Goal: Navigation & Orientation: Find specific page/section

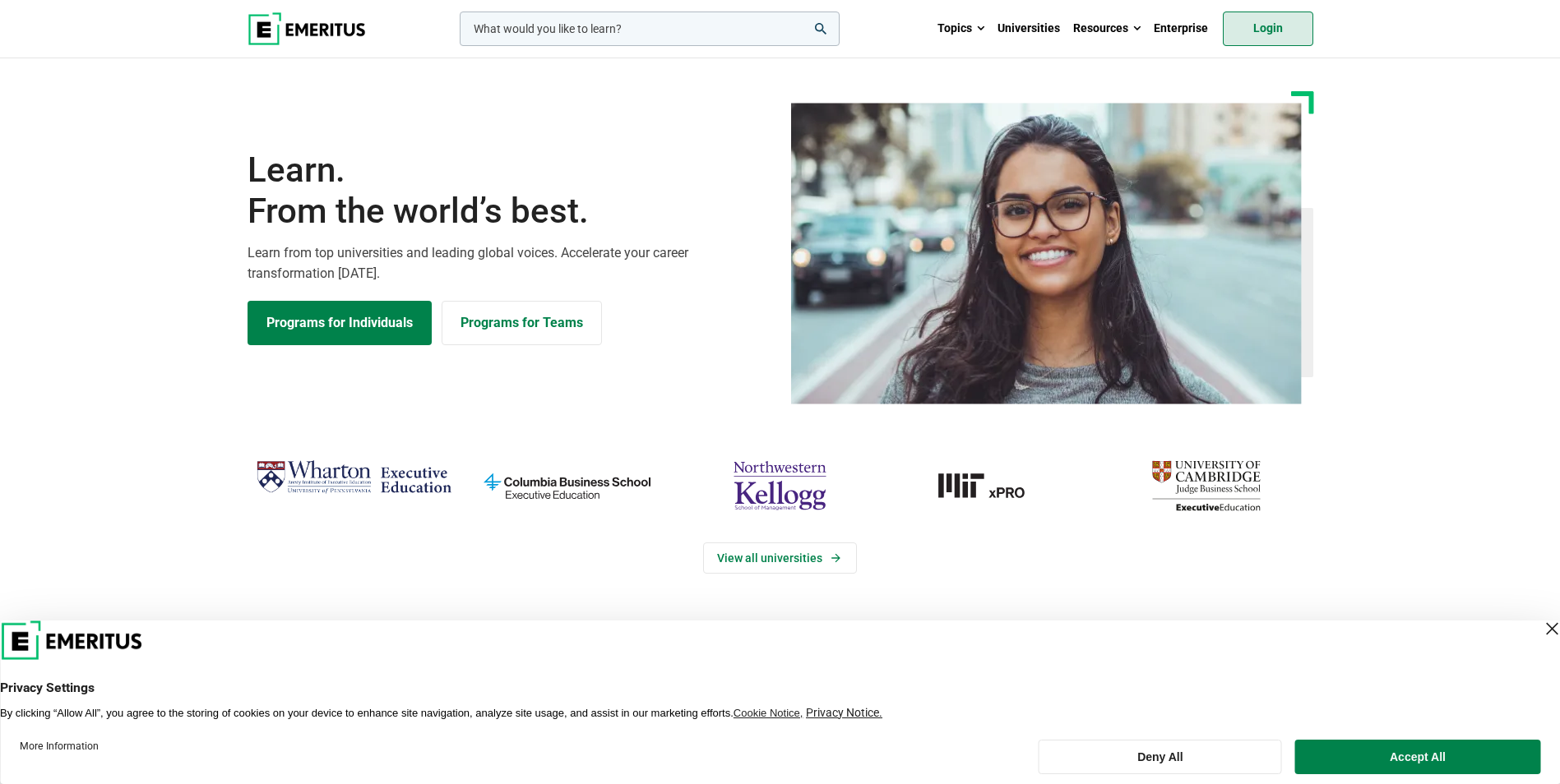
click at [1279, 26] on link "Login" at bounding box center [1268, 28] width 91 height 35
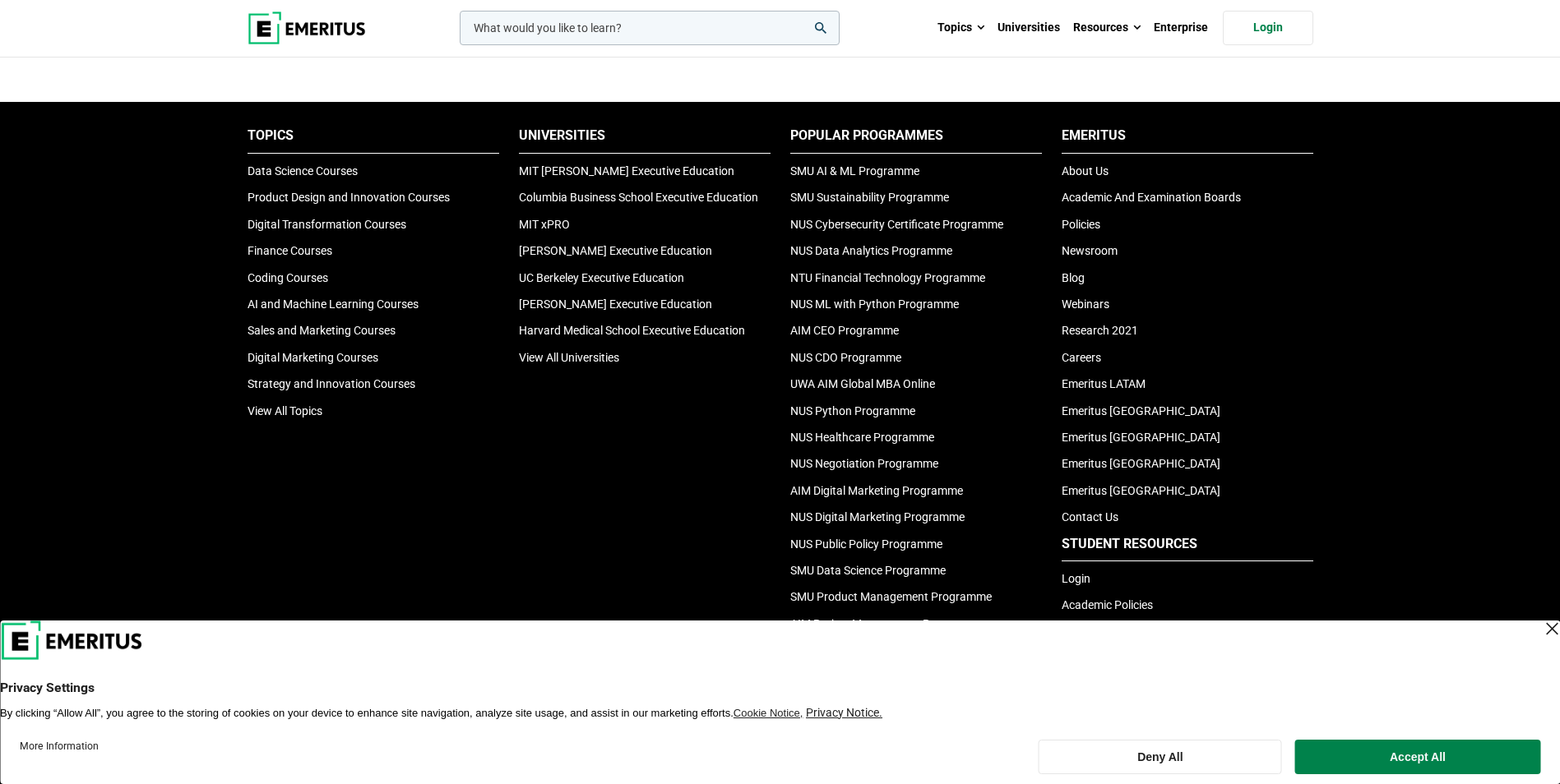
scroll to position [5427, 0]
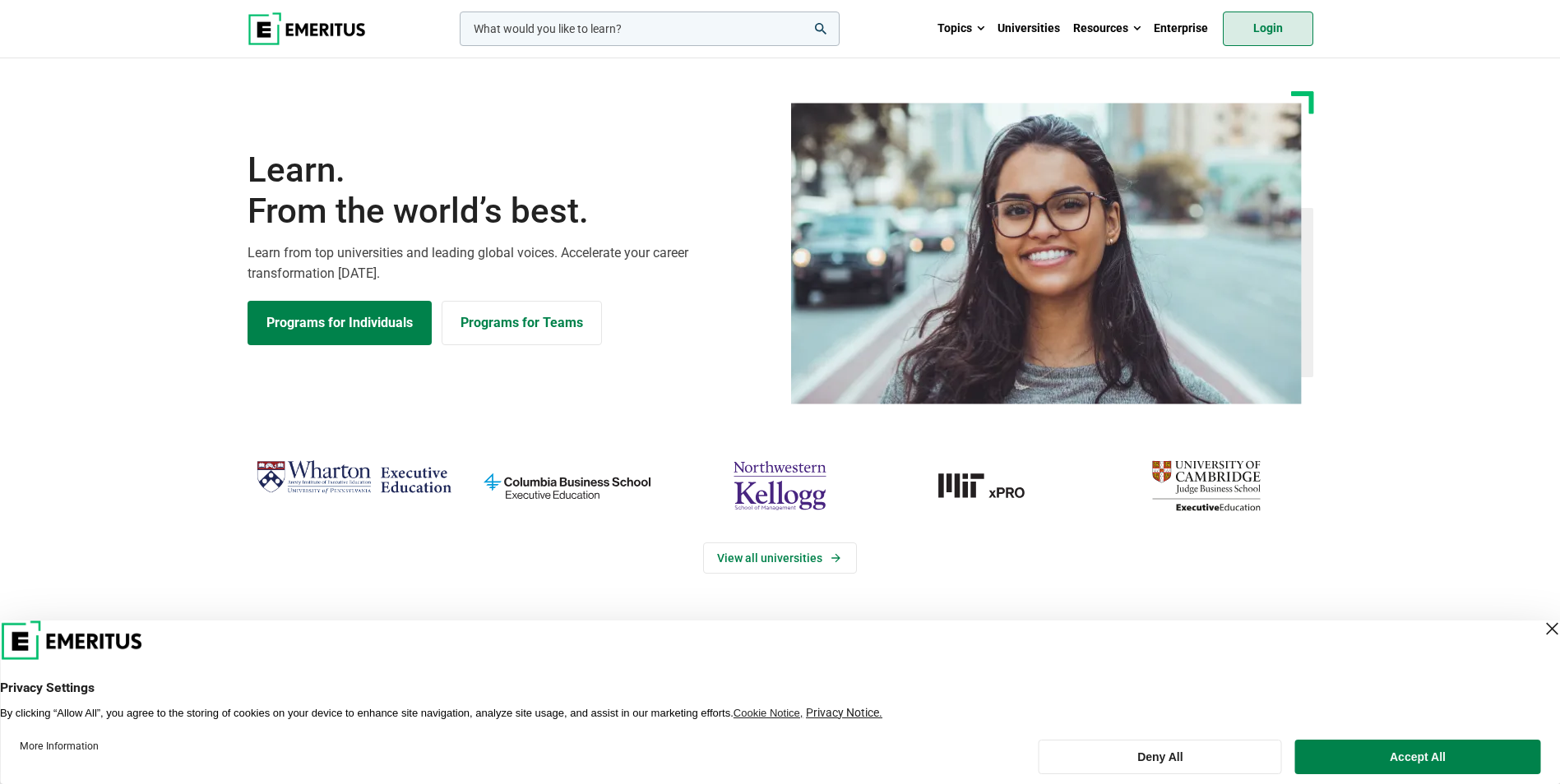
click at [1259, 21] on link "Login" at bounding box center [1268, 28] width 91 height 35
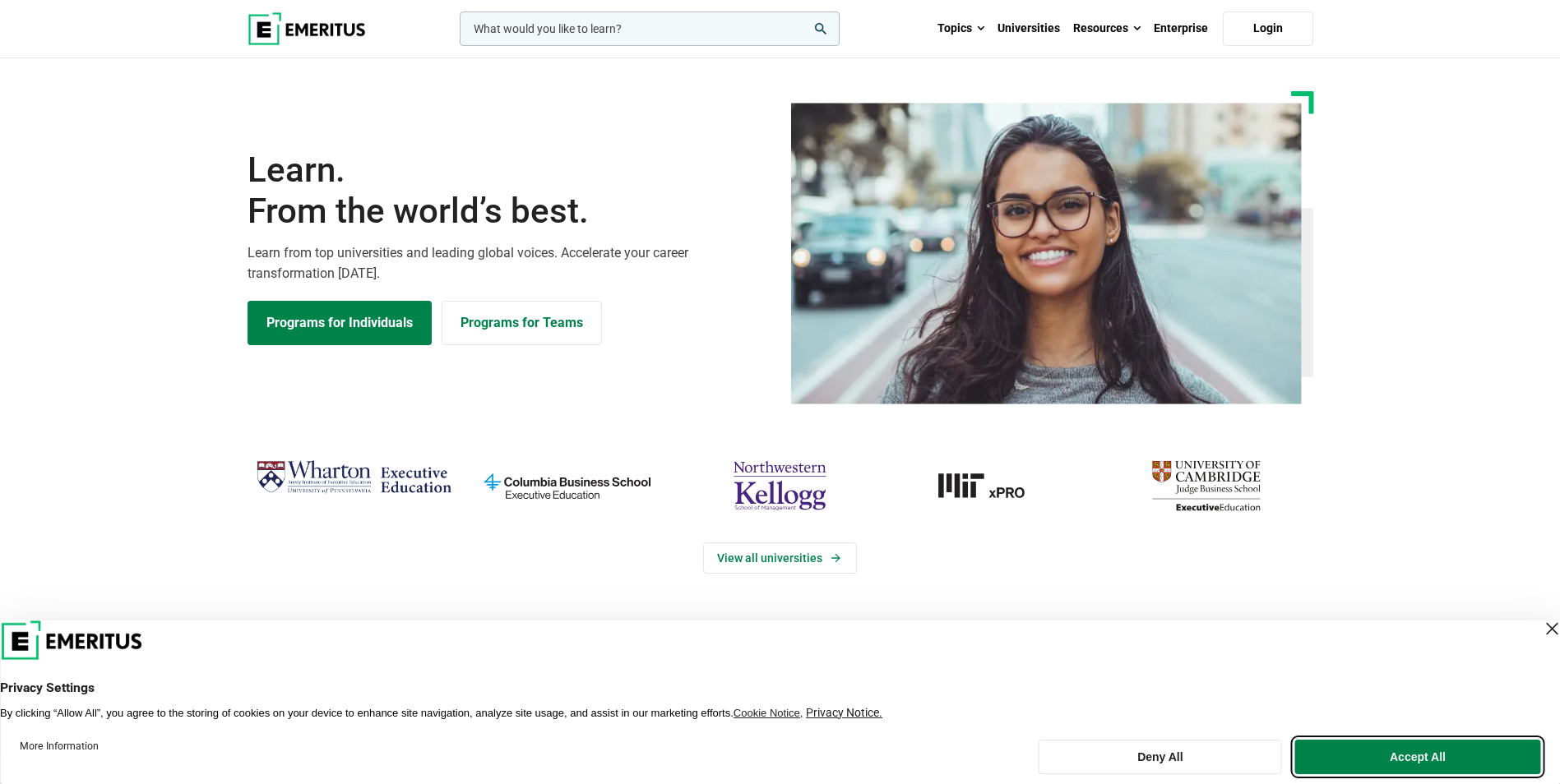
click at [1371, 751] on button "Accept All" at bounding box center [1417, 757] width 245 height 35
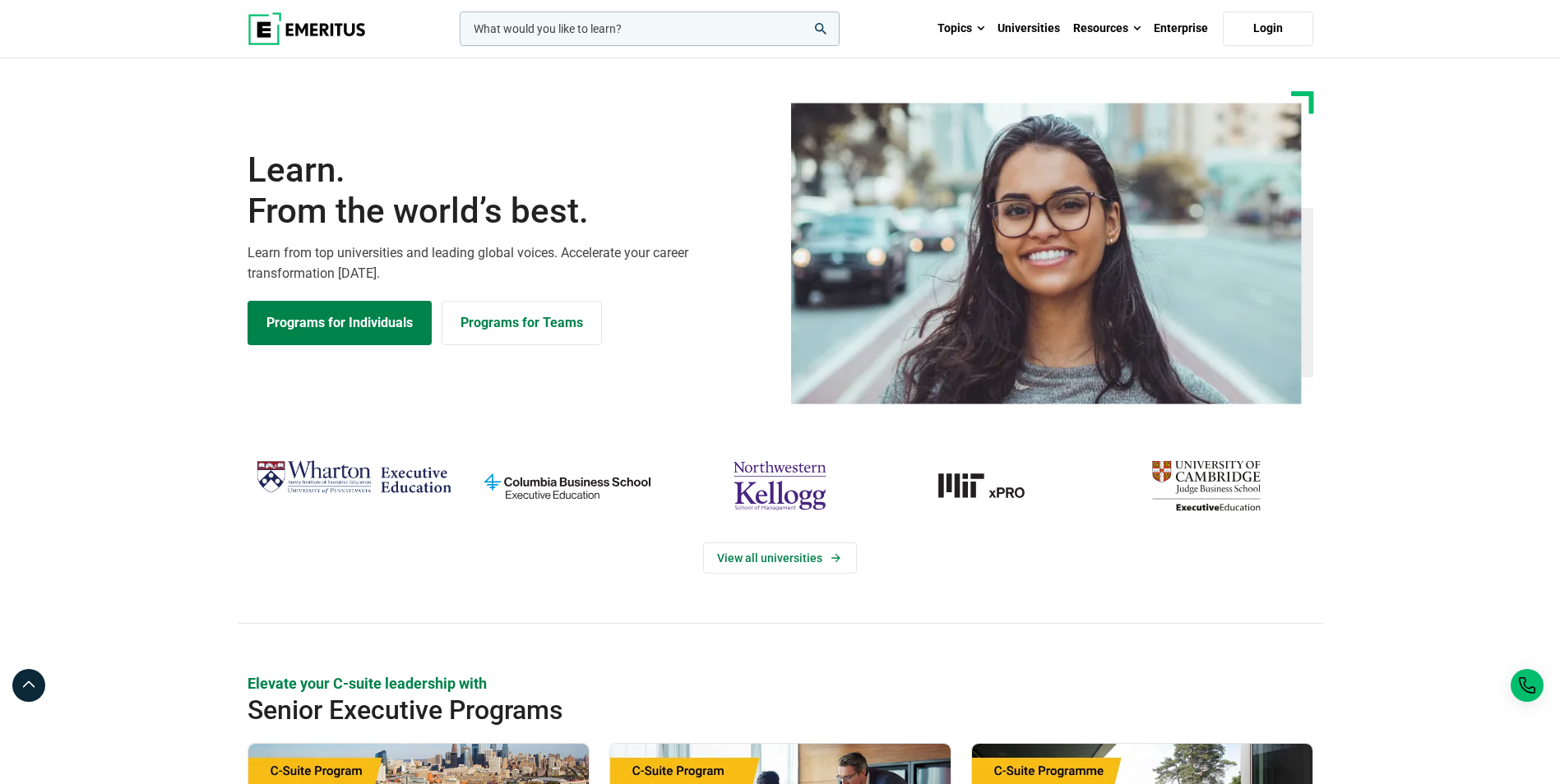
click at [561, 22] on input "woocommerce-product-search-field-0" at bounding box center [649, 28] width 380 height 35
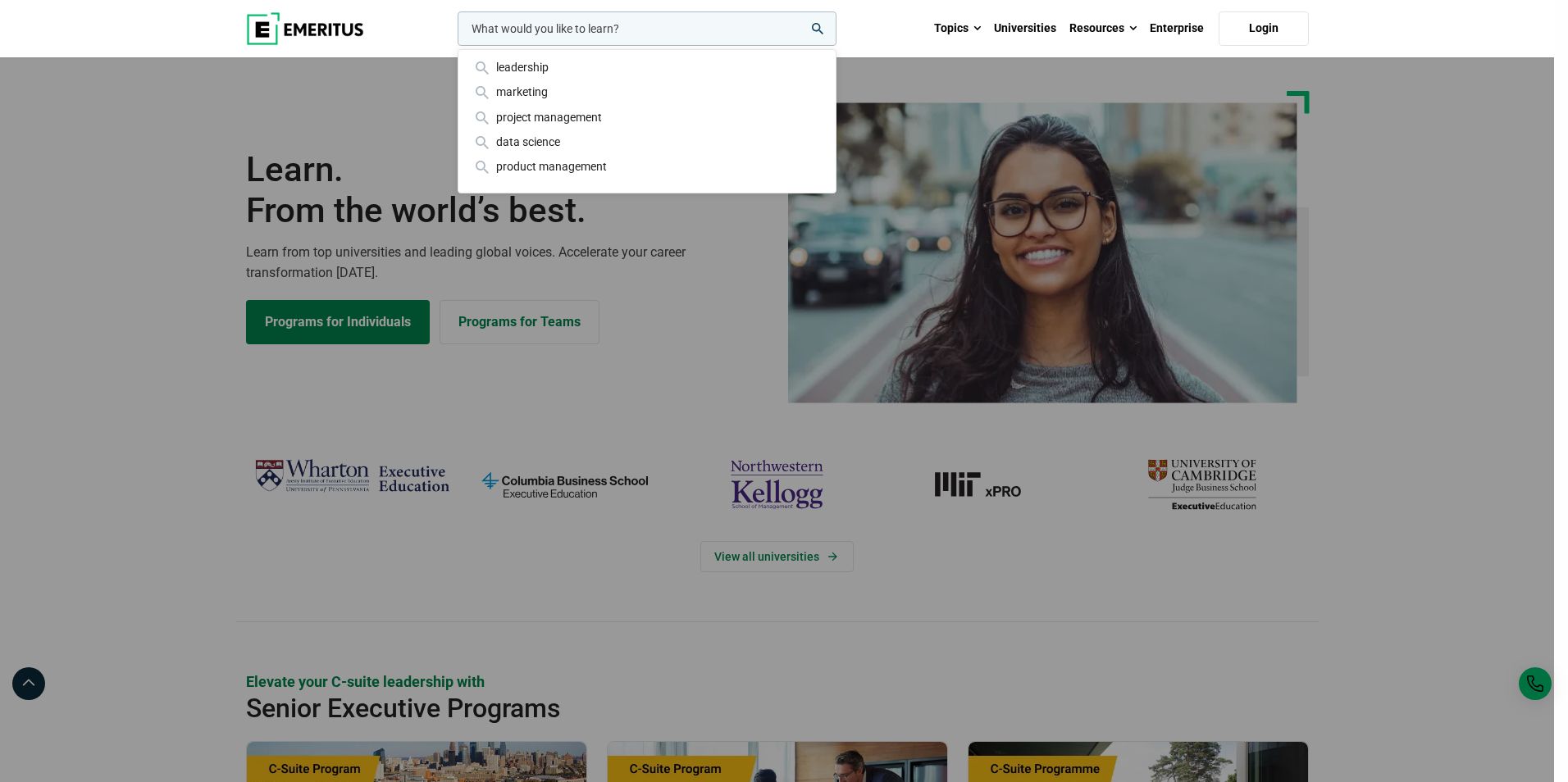
click at [560, 22] on input "woocommerce-product-search-field-0" at bounding box center [647, 28] width 379 height 35
